Goal: Information Seeking & Learning: Learn about a topic

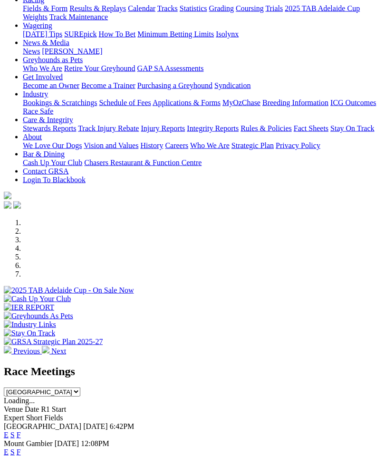
scroll to position [100, 0]
click at [21, 430] on link "F" at bounding box center [19, 434] width 4 height 8
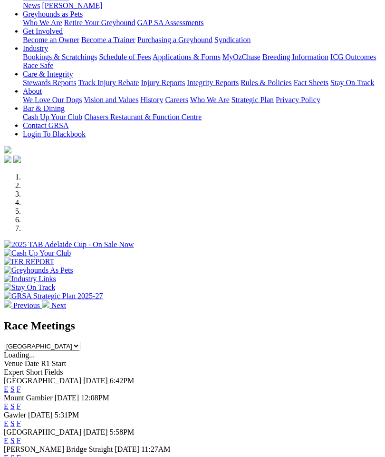
scroll to position [146, 0]
click at [9, 419] on link "E" at bounding box center [6, 423] width 5 height 8
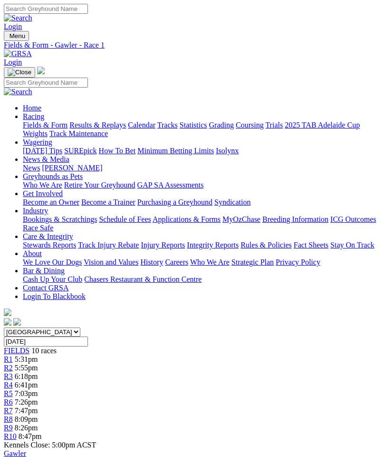
click at [13, 415] on span "R8" at bounding box center [8, 419] width 9 height 8
click at [13, 406] on link "R7" at bounding box center [8, 410] width 9 height 8
click at [13, 398] on span "R6" at bounding box center [8, 402] width 9 height 8
click at [13, 389] on span "R5" at bounding box center [8, 393] width 9 height 8
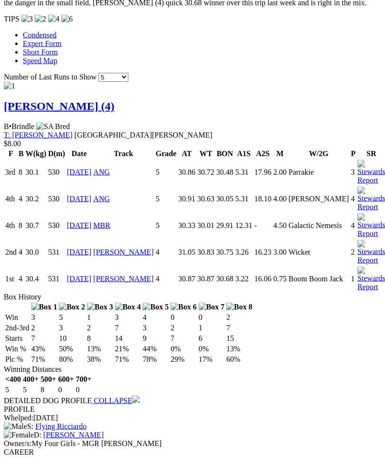
scroll to position [1068, 0]
